Goal: Transaction & Acquisition: Book appointment/travel/reservation

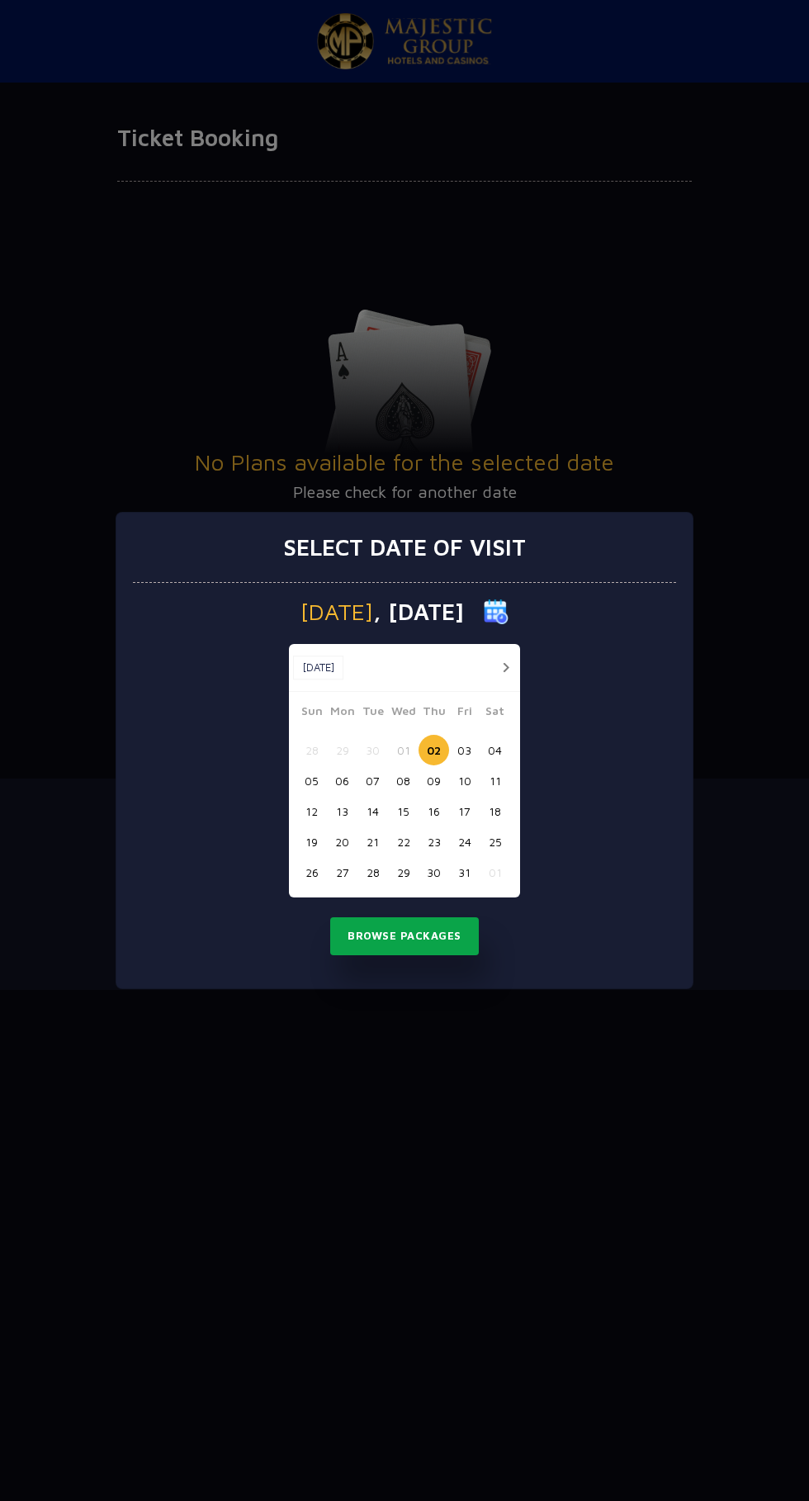
click at [429, 945] on button "Browse Packages" at bounding box center [404, 936] width 149 height 38
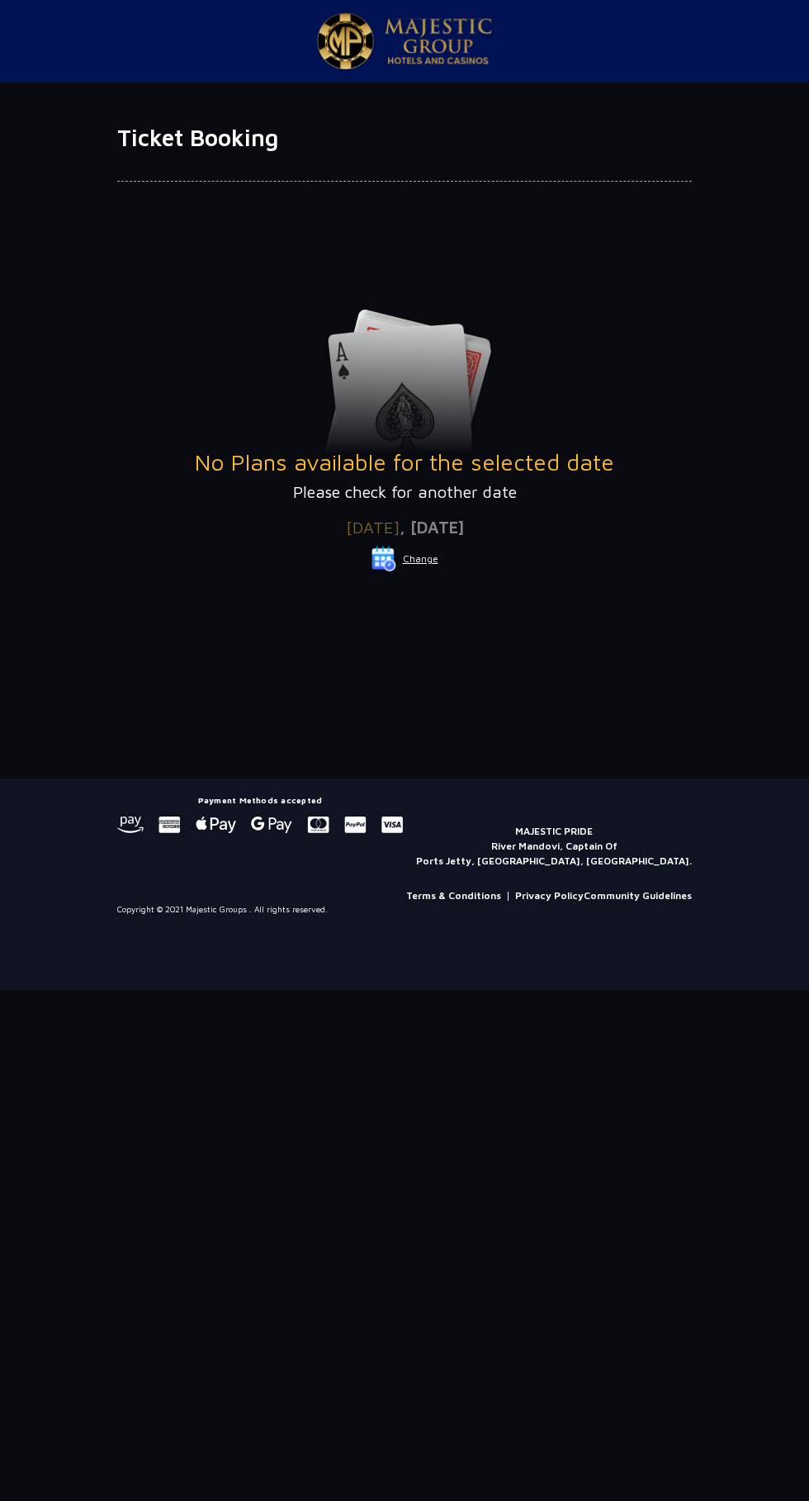
click at [391, 567] on img at bounding box center [384, 559] width 25 height 25
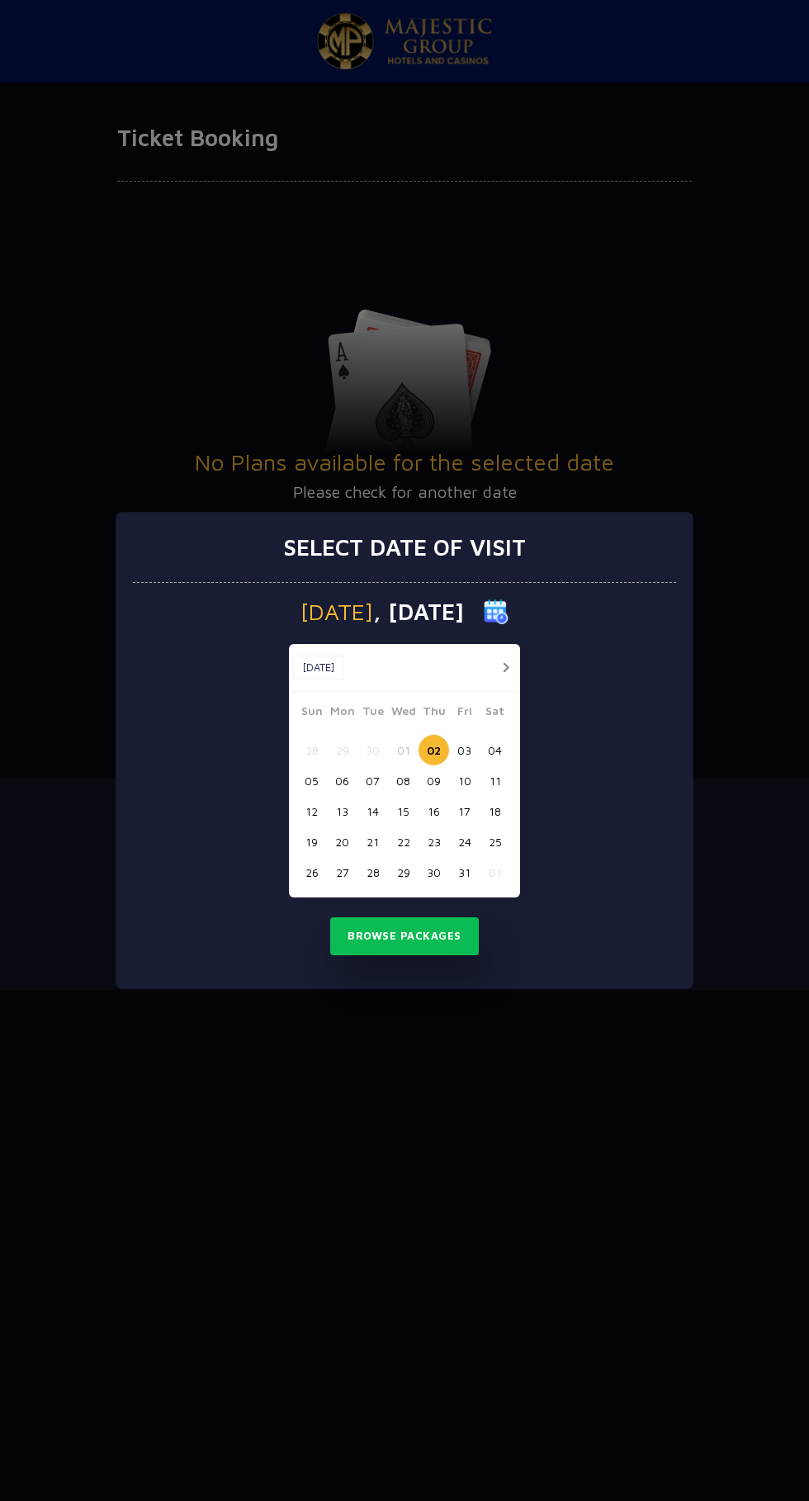
click at [464, 781] on button "10" at bounding box center [464, 781] width 31 height 31
click at [495, 751] on button "04" at bounding box center [495, 750] width 31 height 31
click at [464, 781] on button "10" at bounding box center [464, 781] width 31 height 31
click at [464, 751] on button "03" at bounding box center [464, 750] width 31 height 31
click at [439, 936] on button "Browse Packages" at bounding box center [404, 936] width 149 height 38
